Goal: Task Accomplishment & Management: Use online tool/utility

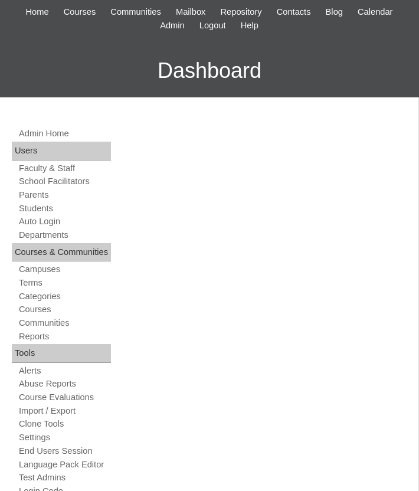
scroll to position [184, 0]
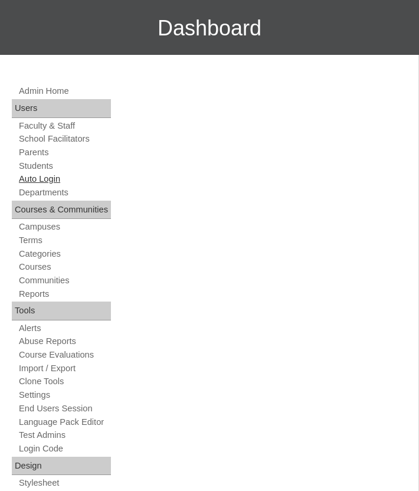
click at [41, 181] on link "Auto Login" at bounding box center [64, 179] width 93 height 11
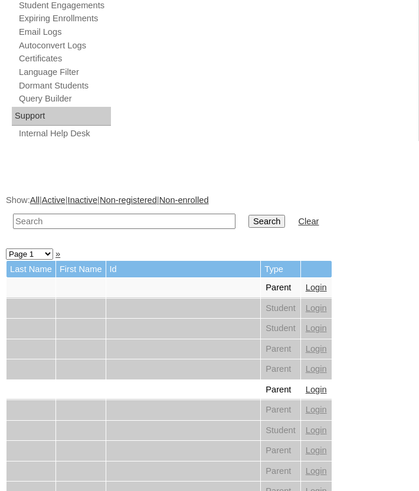
scroll to position [838, 0]
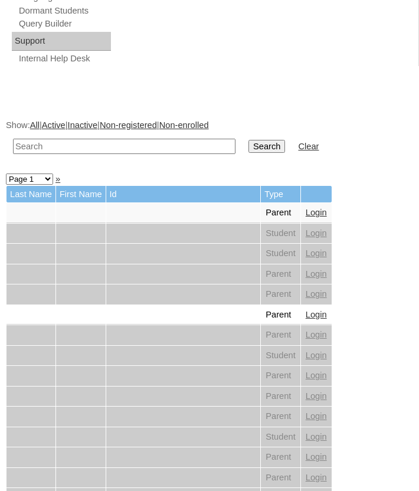
click at [130, 141] on input "text" at bounding box center [124, 147] width 223 height 16
type input "cuyugan"
click at [249, 140] on input "Search" at bounding box center [267, 146] width 37 height 13
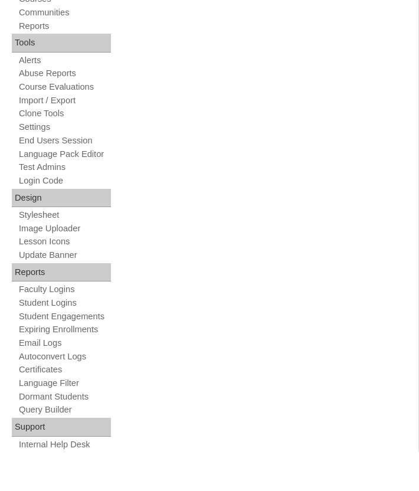
scroll to position [626, 0]
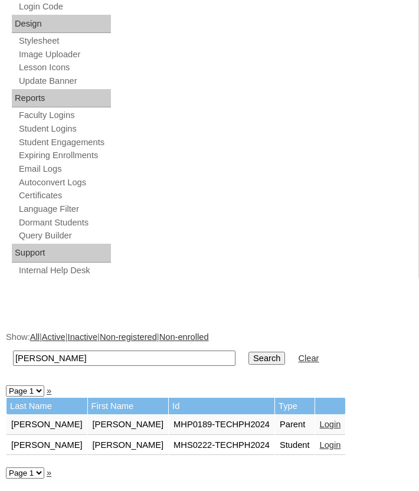
click at [320, 424] on link "Login" at bounding box center [330, 424] width 21 height 9
